Goal: Information Seeking & Learning: Learn about a topic

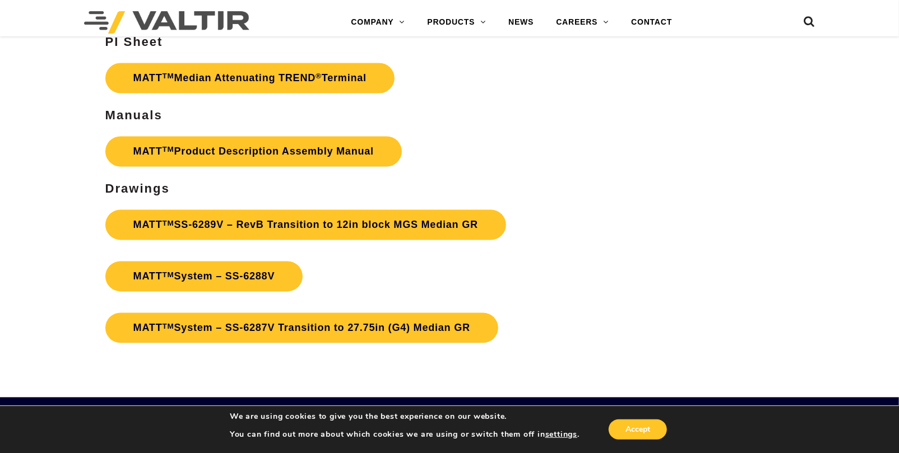
scroll to position [3669, 0]
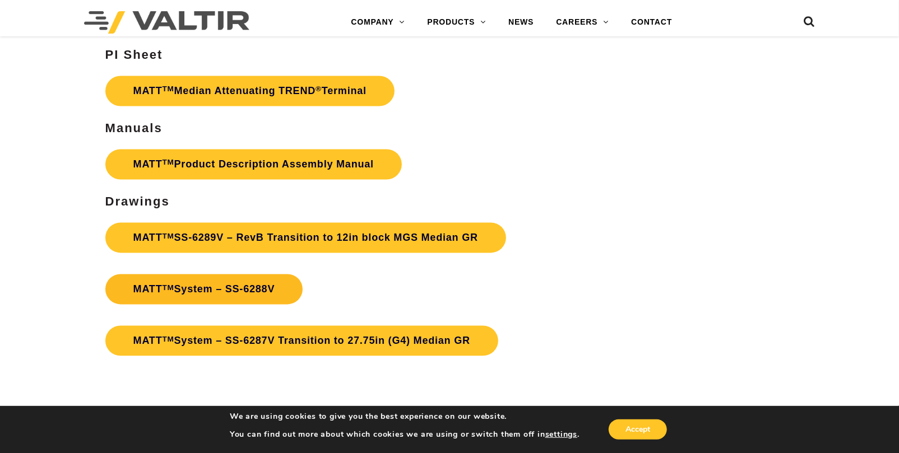
click at [261, 275] on link "MATT TM System – SS-6288V" at bounding box center [204, 290] width 198 height 30
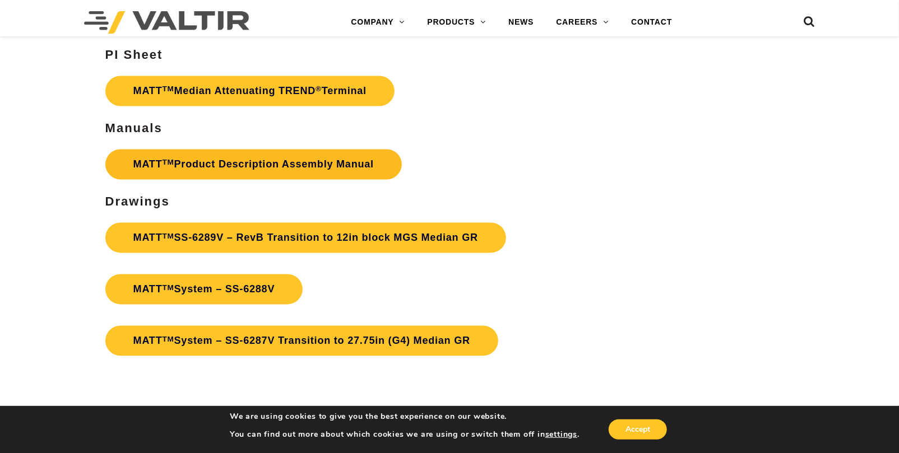
click at [336, 150] on link "MATT TM Product Description Assembly Manual" at bounding box center [253, 165] width 296 height 30
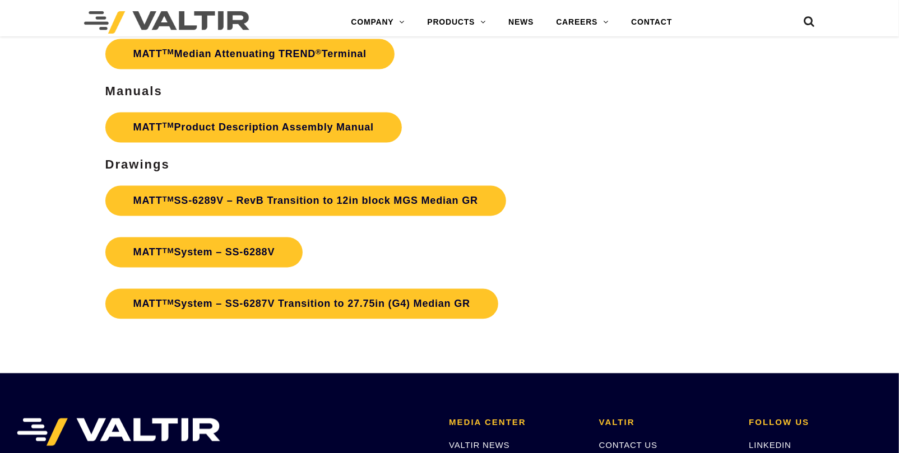
scroll to position [3669, 0]
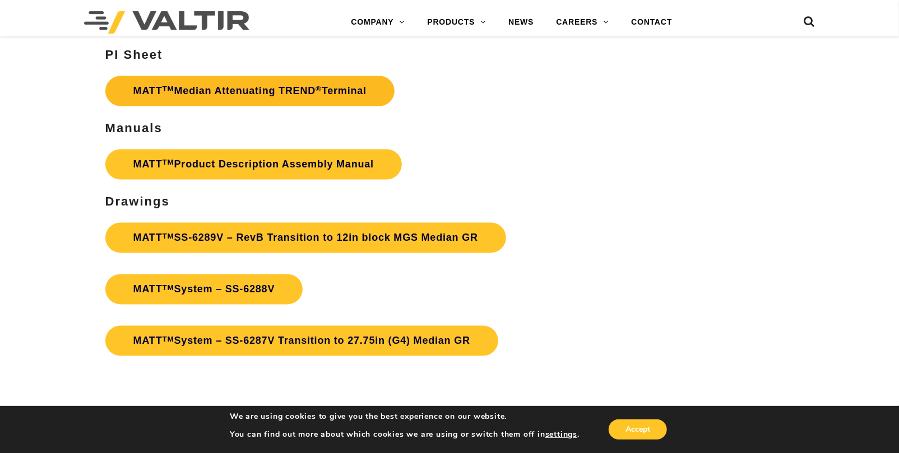
click at [308, 77] on link "MATT TM Median Attenuating TREND ® Terminal" at bounding box center [249, 91] width 289 height 30
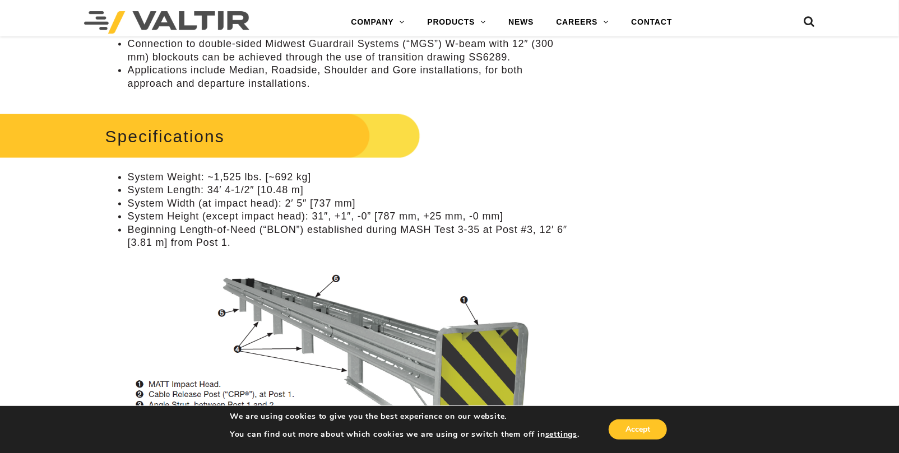
scroll to position [1065, 0]
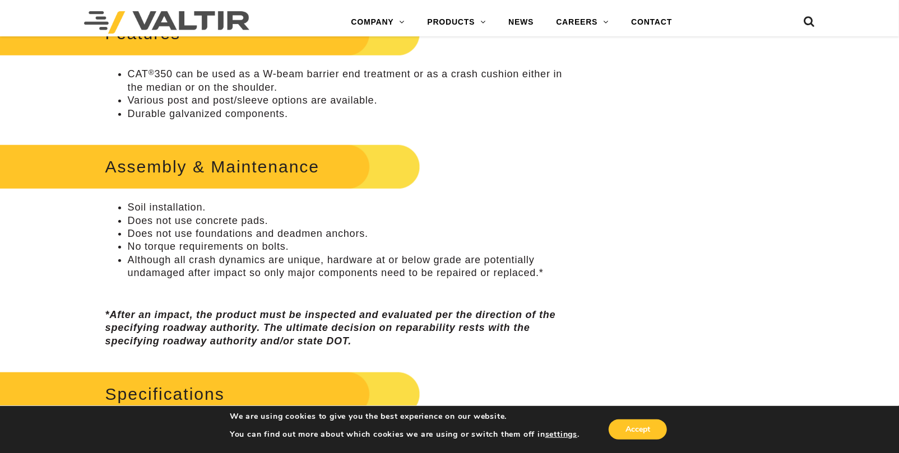
scroll to position [504, 0]
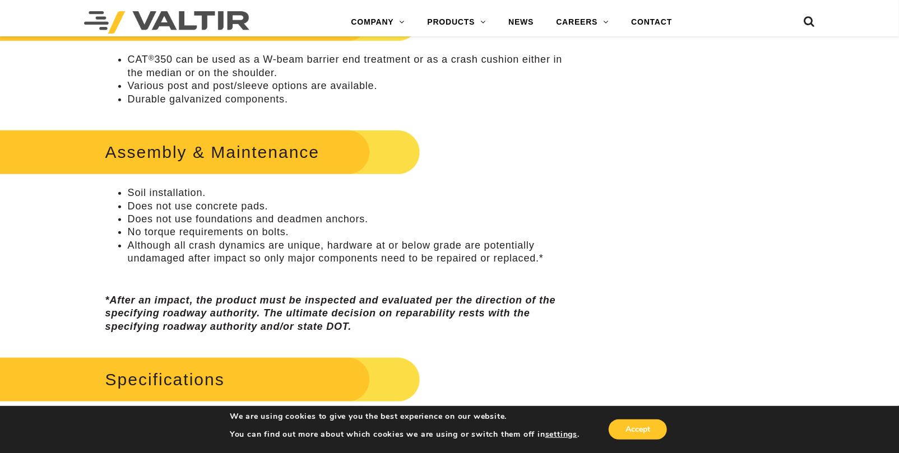
drag, startPoint x: 58, startPoint y: 189, endPoint x: 59, endPoint y: 182, distance: 7.4
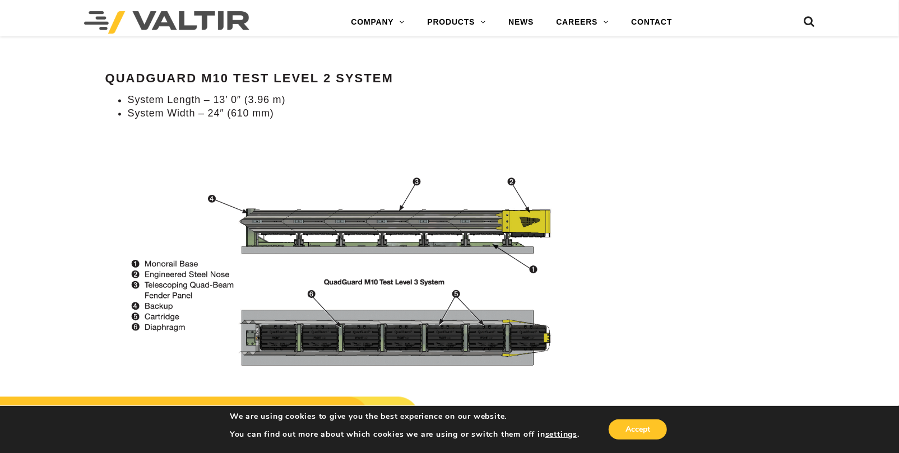
scroll to position [1233, 0]
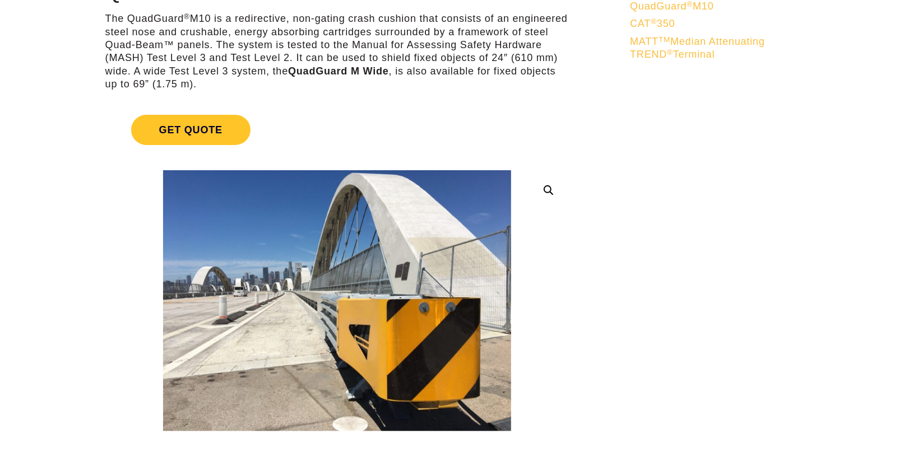
scroll to position [168, 0]
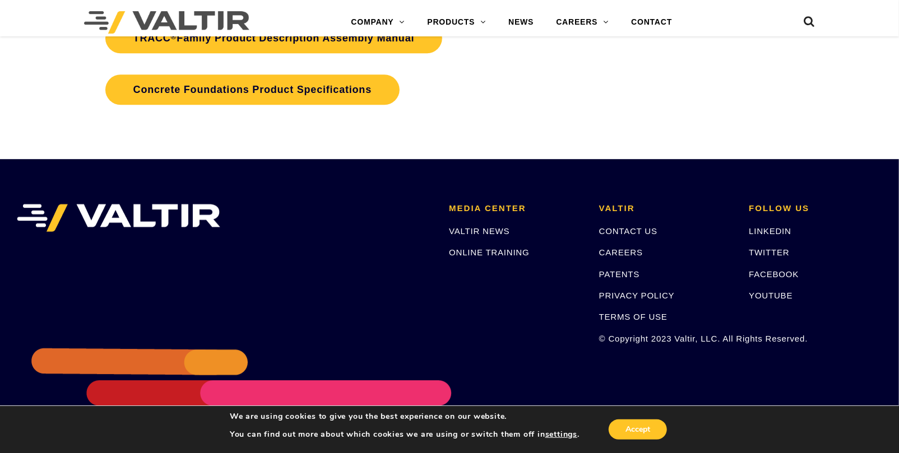
scroll to position [1731, 0]
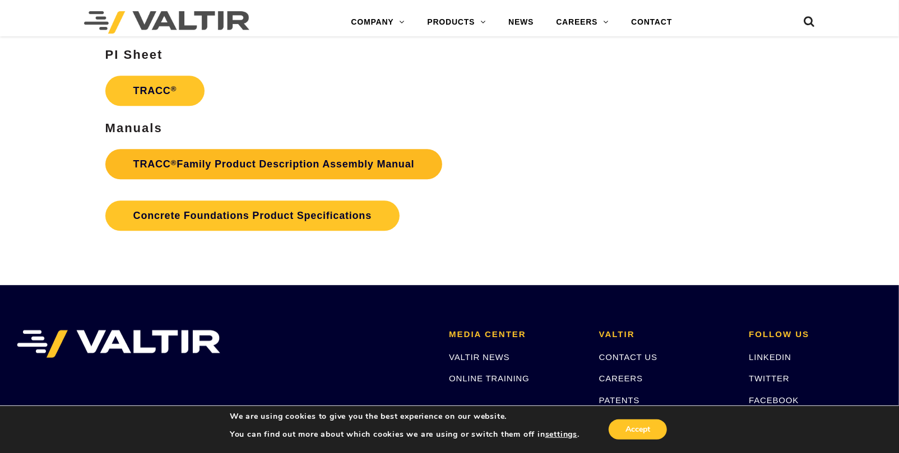
click at [372, 164] on link "TRACC ® Family Product Description Assembly Manual" at bounding box center [273, 164] width 337 height 30
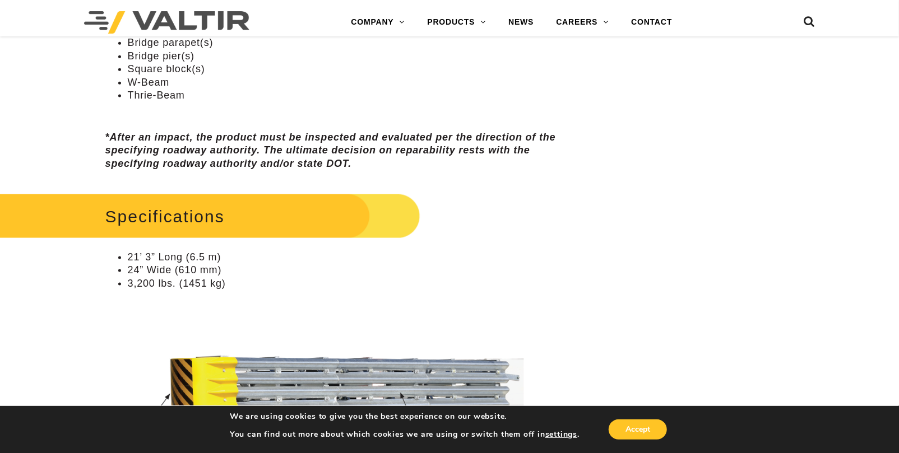
scroll to position [953, 0]
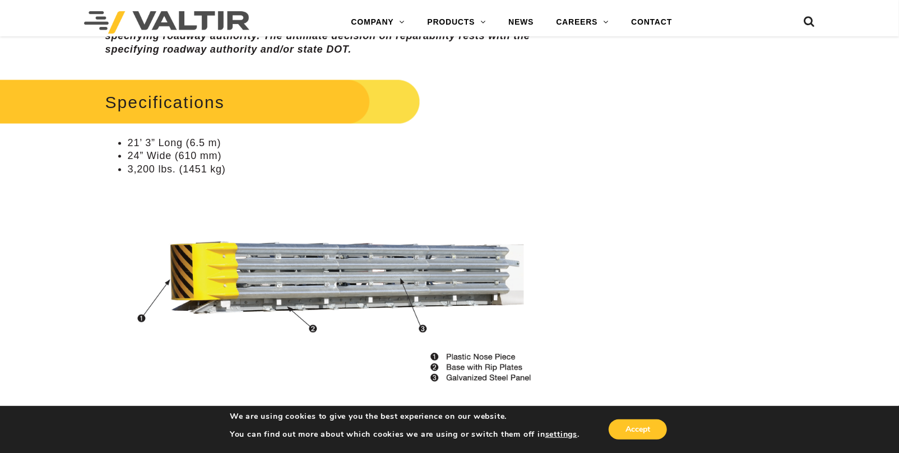
click at [678, 271] on div "**********" at bounding box center [449, 97] width 899 height 1876
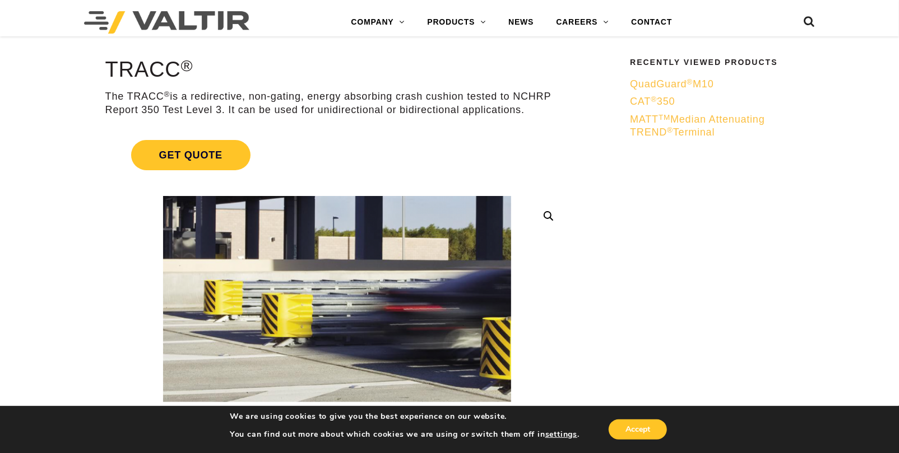
scroll to position [0, 0]
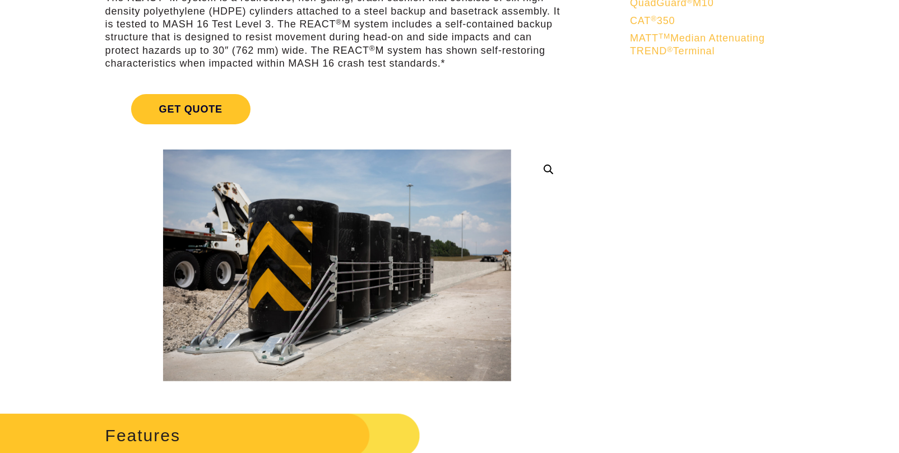
scroll to position [224, 0]
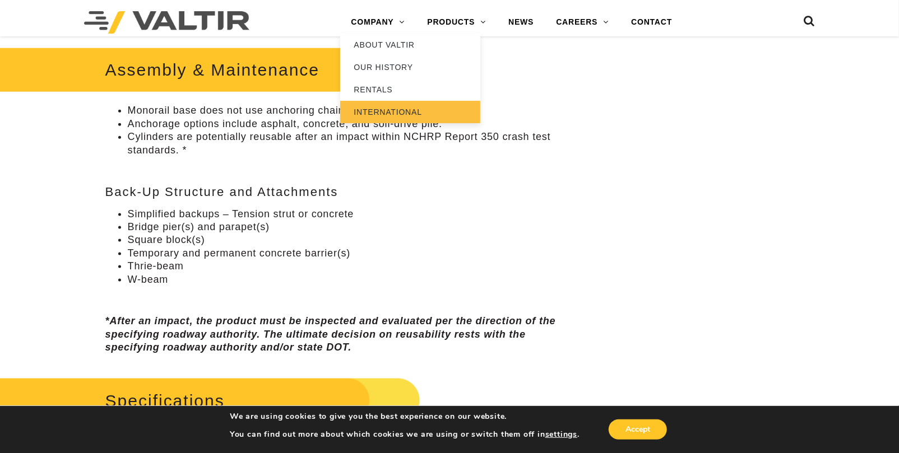
scroll to position [728, 0]
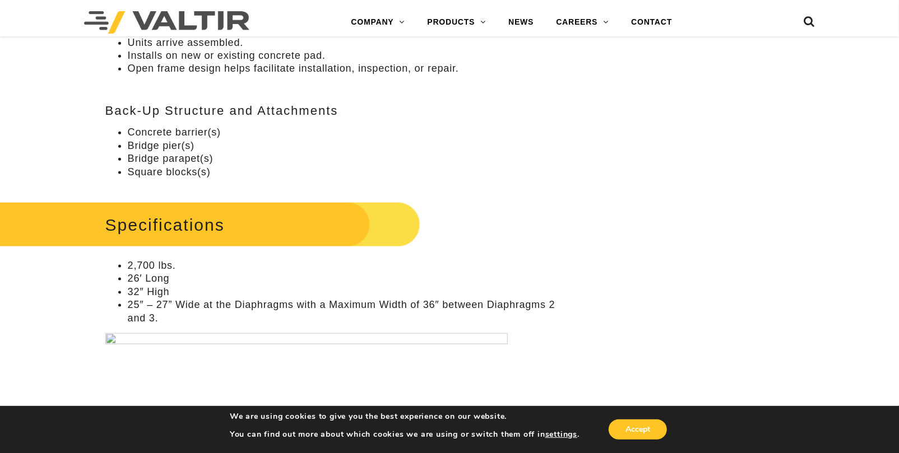
scroll to position [785, 0]
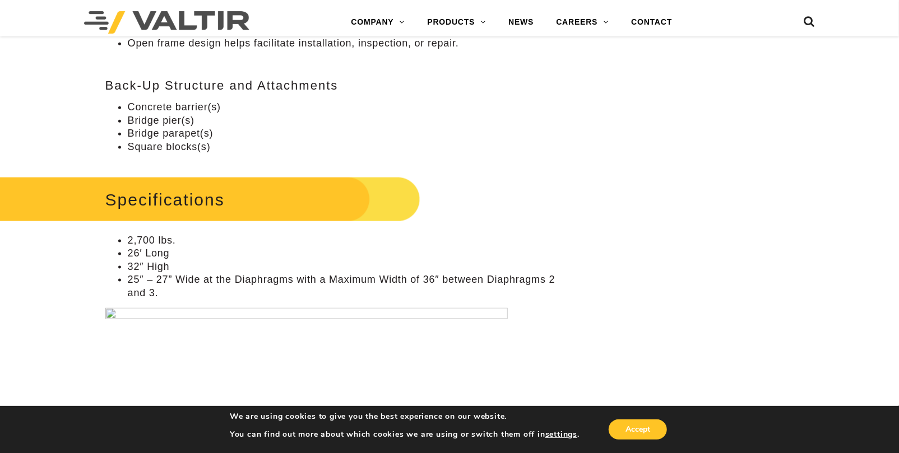
click at [599, 208] on div "**********" at bounding box center [449, 407] width 899 height 2161
click at [631, 187] on div "**********" at bounding box center [449, 407] width 899 height 2161
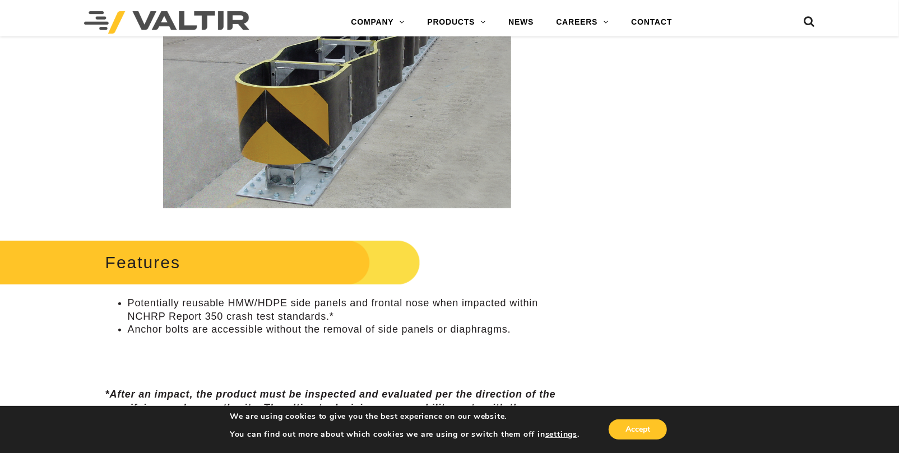
scroll to position [0, 0]
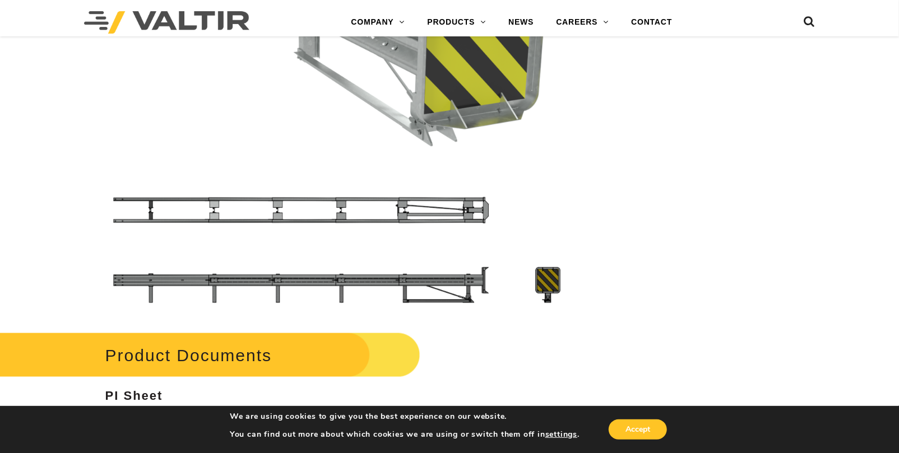
scroll to position [3362, 0]
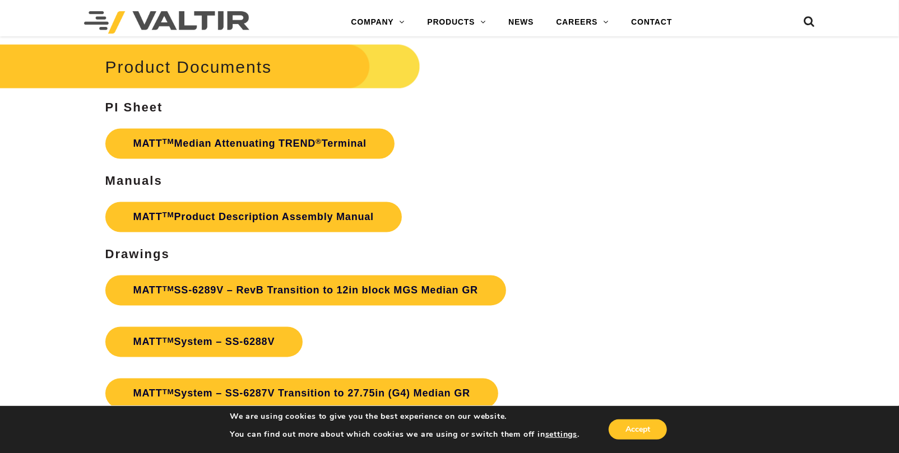
scroll to position [3642, 0]
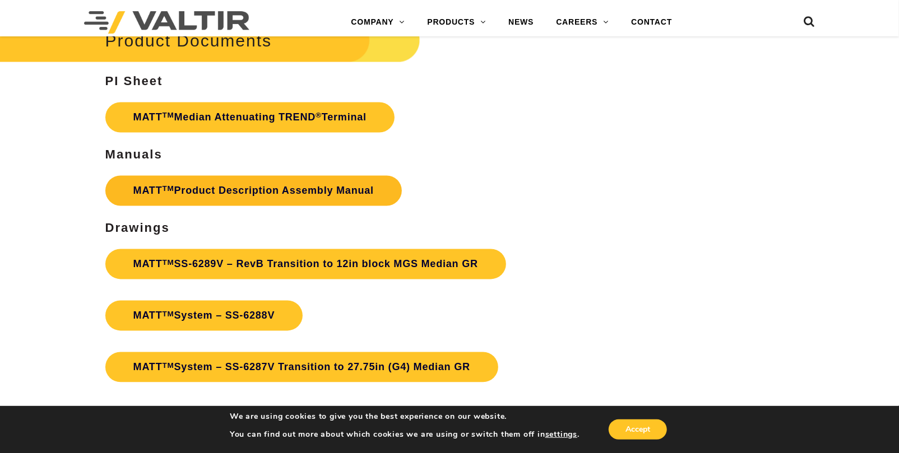
click at [334, 176] on link "MATT TM Product Description Assembly Manual" at bounding box center [253, 191] width 296 height 30
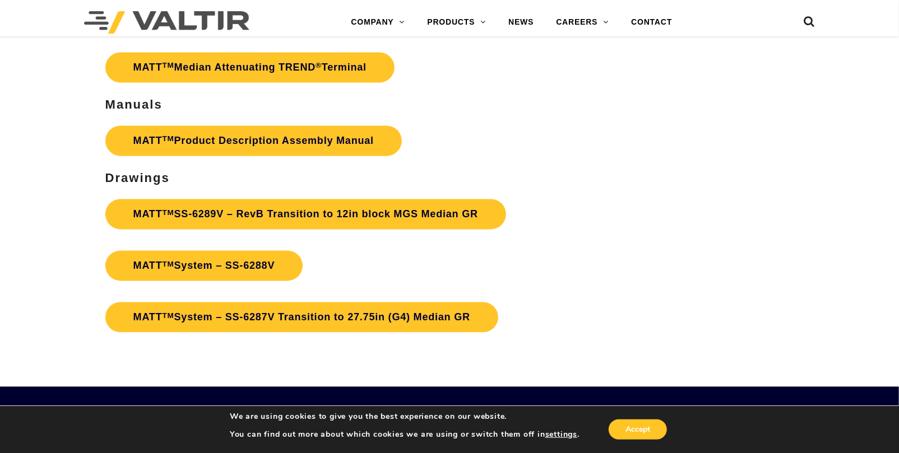
scroll to position [3698, 0]
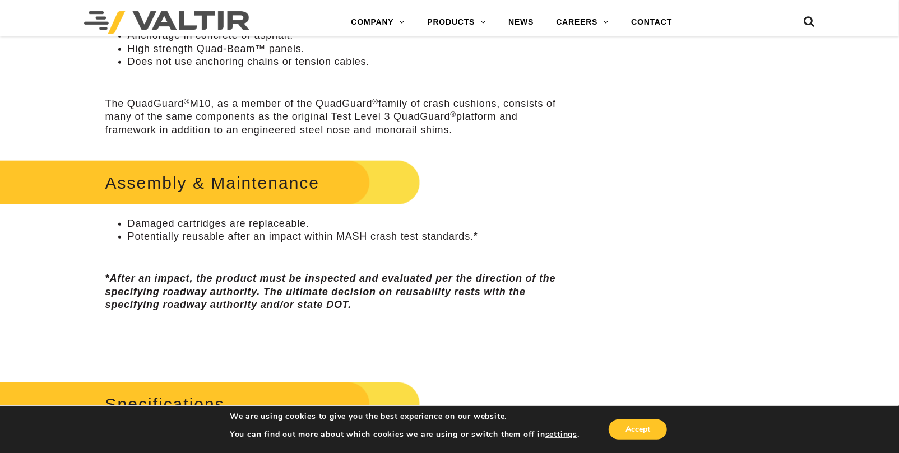
scroll to position [841, 0]
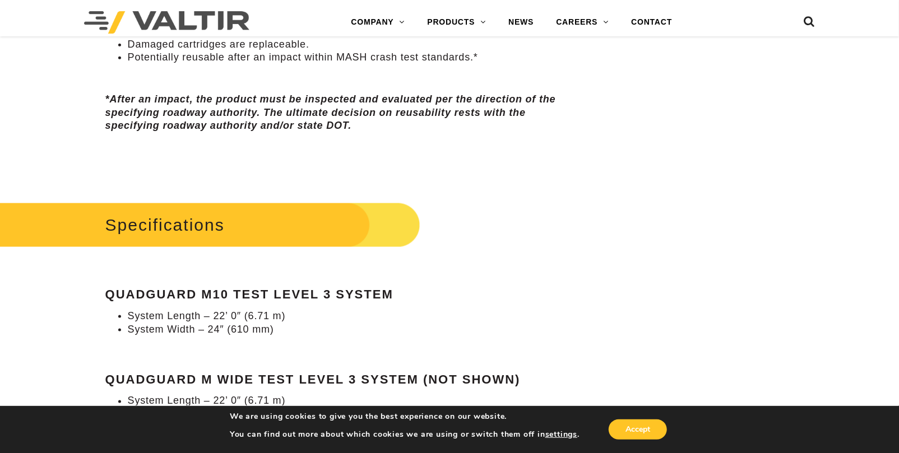
drag, startPoint x: 682, startPoint y: 197, endPoint x: 667, endPoint y: 201, distance: 15.1
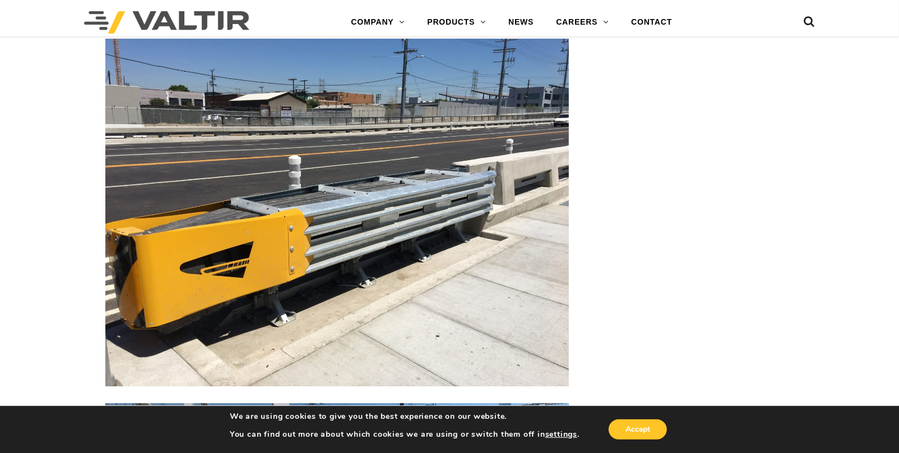
scroll to position [2410, 0]
